Goal: Use online tool/utility: Utilize a website feature to perform a specific function

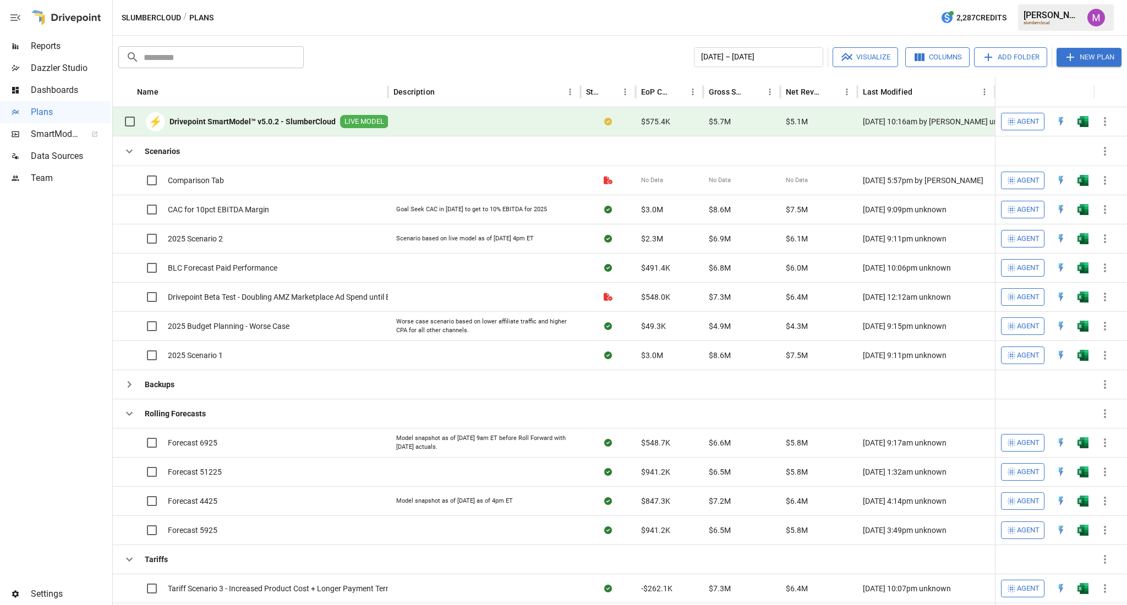
click at [185, 114] on div "⚡ Drivepoint SmartModel™ v5.0.2 - SlumberCloud LIVE MODEL" at bounding box center [253, 121] width 270 height 23
click at [218, 123] on b "Drivepoint SmartModel™ v5.0.2 - SlumberCloud" at bounding box center [252, 121] width 166 height 11
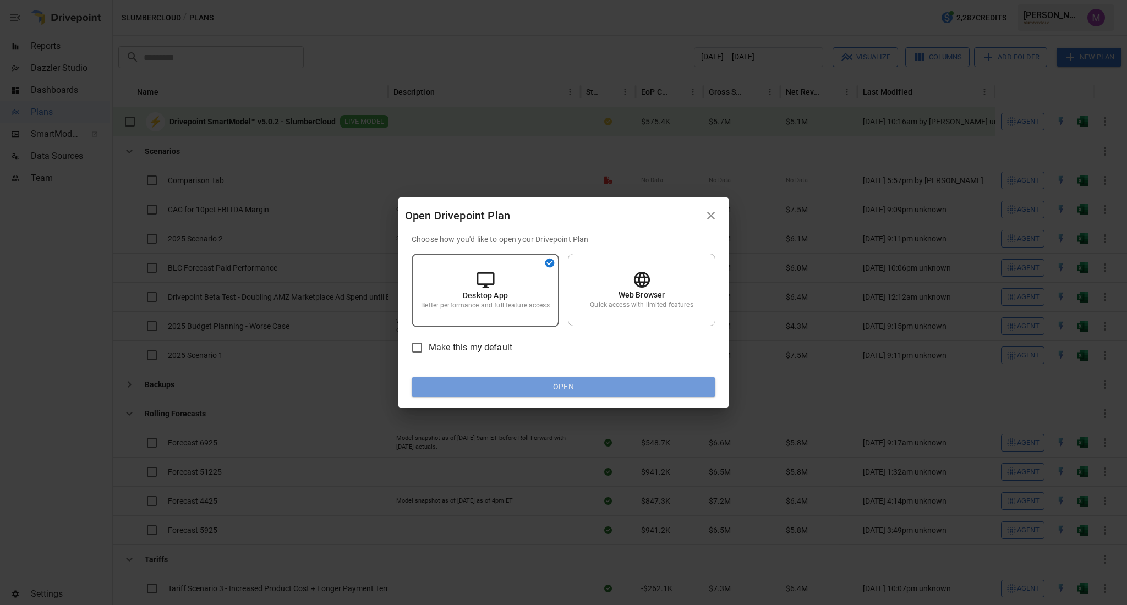
click at [618, 383] on button "Open" at bounding box center [564, 387] width 304 height 20
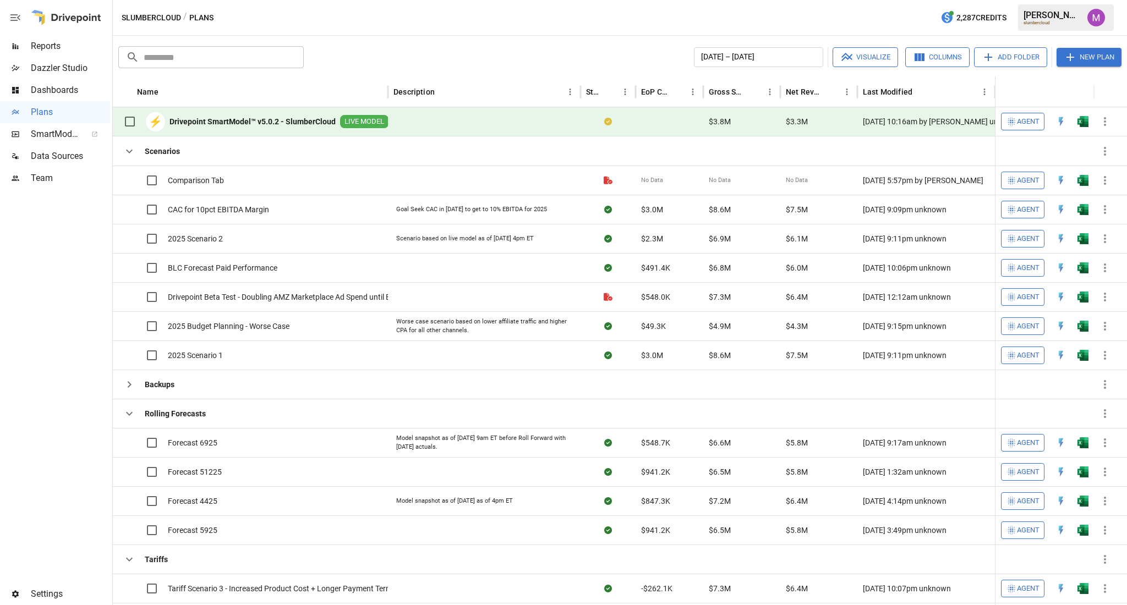
click at [278, 116] on b "Drivepoint SmartModel™ v5.0.2 - SlumberCloud" at bounding box center [252, 121] width 166 height 11
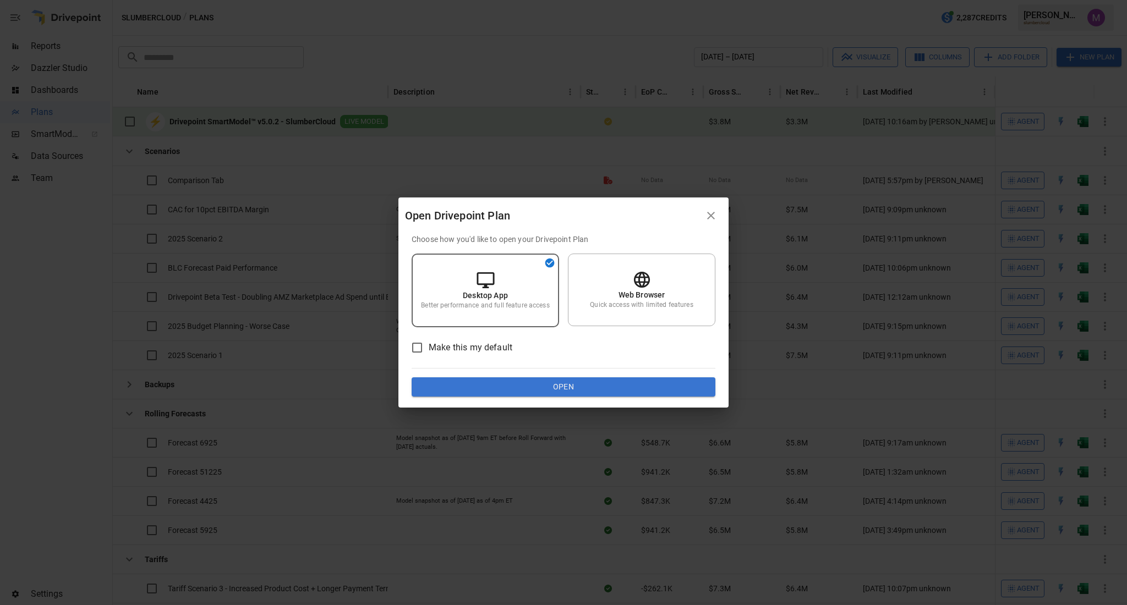
click at [709, 210] on icon "button" at bounding box center [710, 215] width 13 height 13
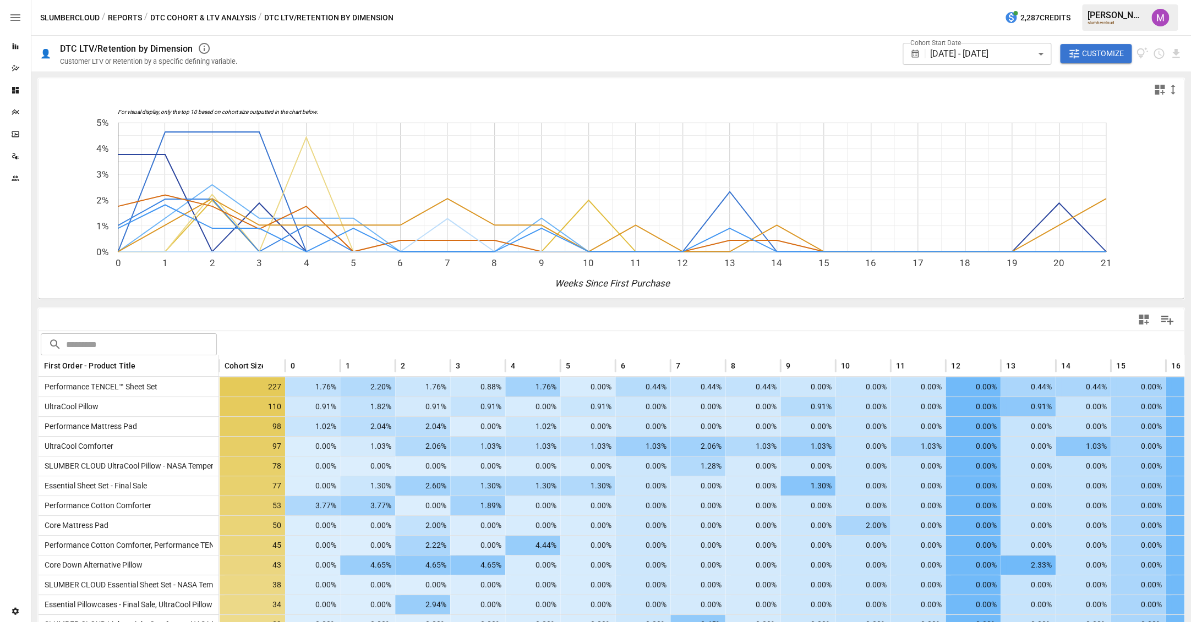
scroll to position [0, 61]
